Goal: Find specific page/section: Find specific page/section

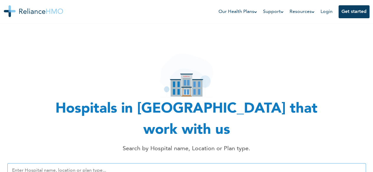
scroll to position [0, 4]
click at [178, 164] on input "text" at bounding box center [186, 171] width 358 height 15
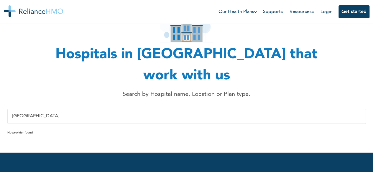
scroll to position [60, 0]
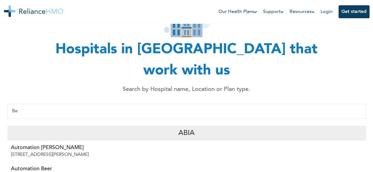
type input "B"
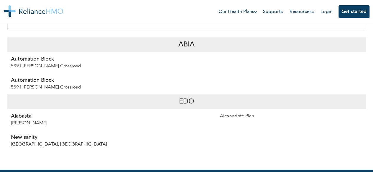
scroll to position [149, 0]
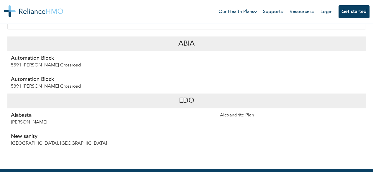
type input "Edo"
click at [44, 112] on p "Alabasta" at bounding box center [112, 115] width 202 height 7
drag, startPoint x: 29, startPoint y: 102, endPoint x: 21, endPoint y: 118, distance: 17.9
click at [21, 118] on ul "Abia Automation Block 5391 [PERSON_NAME] Crossroad Automation Block 5391 [PERSO…" at bounding box center [186, 94] width 358 height 114
click at [47, 133] on p "New sanity" at bounding box center [112, 136] width 202 height 7
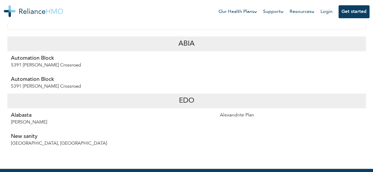
click at [28, 112] on p "Alabasta" at bounding box center [112, 115] width 202 height 7
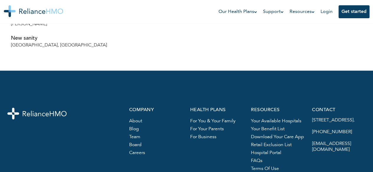
scroll to position [252, 0]
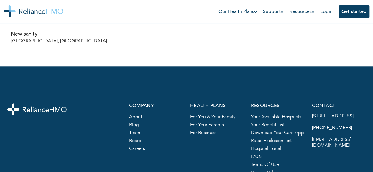
click at [268, 115] on link "Your available hospitals" at bounding box center [276, 117] width 50 height 5
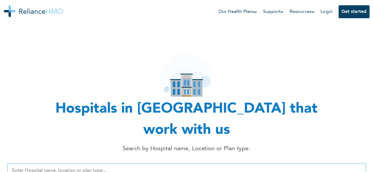
click at [121, 164] on input "text" at bounding box center [186, 171] width 358 height 15
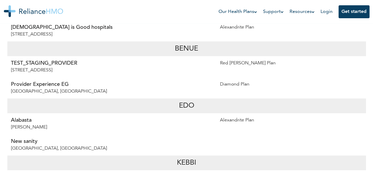
scroll to position [2119, 0]
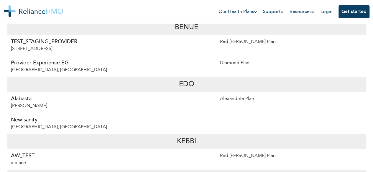
click at [28, 124] on p "[GEOGRAPHIC_DATA], [GEOGRAPHIC_DATA]" at bounding box center [112, 127] width 202 height 7
click at [29, 117] on p "New sanity" at bounding box center [112, 120] width 202 height 7
click at [27, 117] on p "New sanity" at bounding box center [112, 120] width 202 height 7
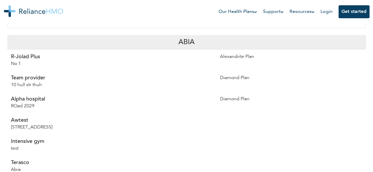
scroll to position [28, 0]
